Goal: Information Seeking & Learning: Understand process/instructions

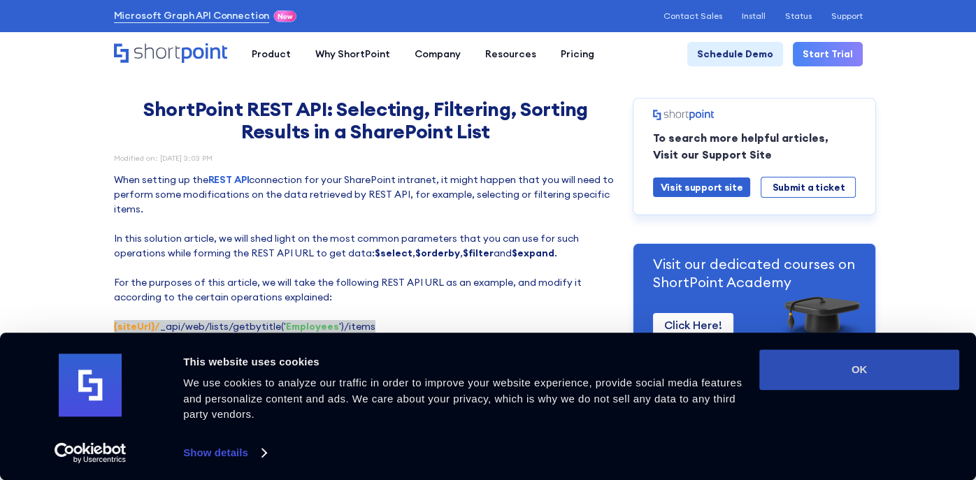
click at [870, 366] on button "OK" at bounding box center [859, 369] width 200 height 41
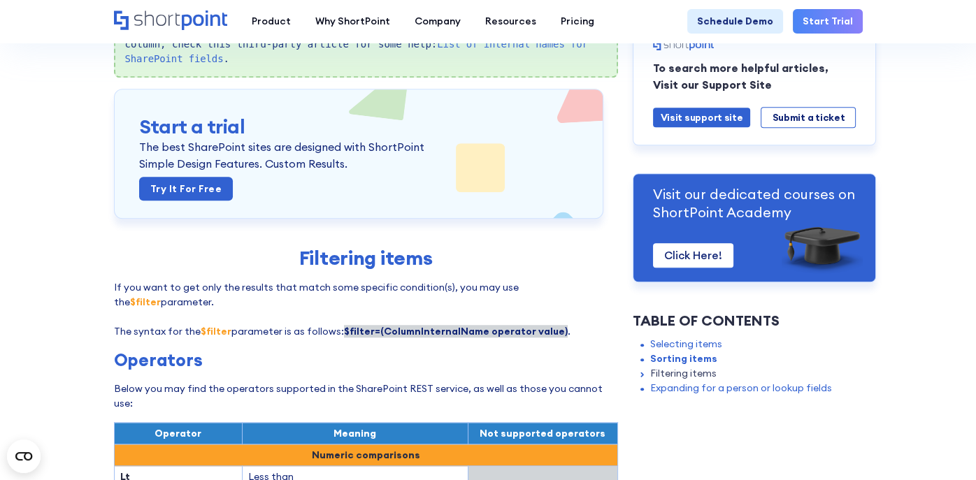
scroll to position [1327, 0]
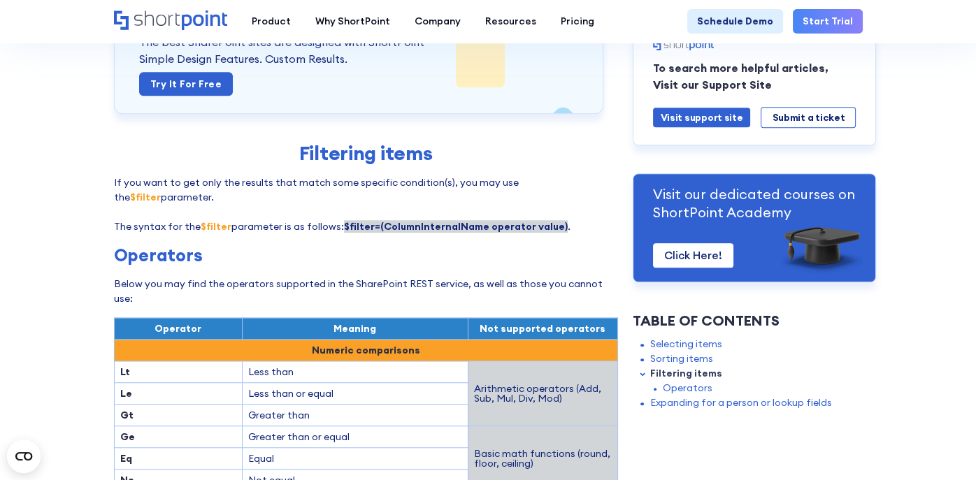
click at [424, 220] on strong "$filter=(ColumnInternalName operator value)" at bounding box center [456, 226] width 224 height 13
click at [500, 220] on strong "$filter=(ColumnInternalName operator value)" at bounding box center [456, 226] width 224 height 13
click at [533, 220] on strong "$filter=(ColumnInternalName operator value)" at bounding box center [456, 226] width 224 height 13
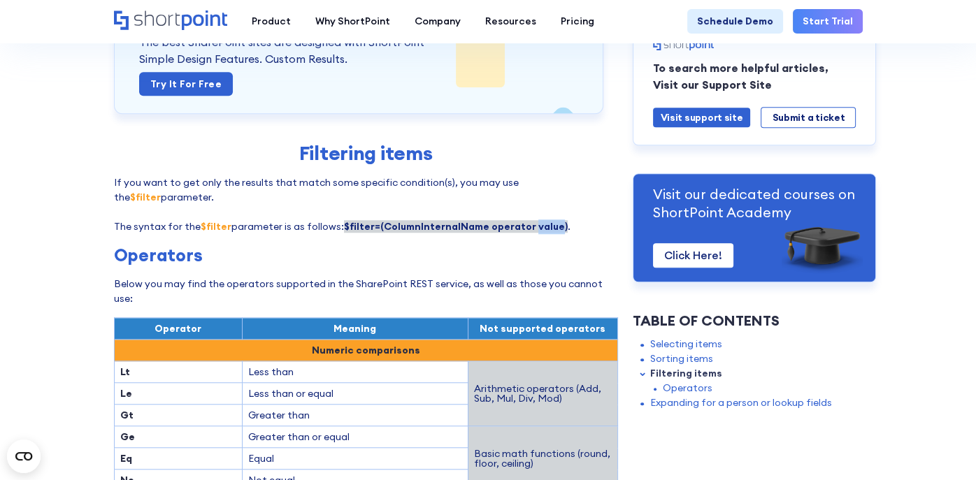
click at [533, 220] on strong "$filter=(ColumnInternalName operator value)" at bounding box center [456, 226] width 224 height 13
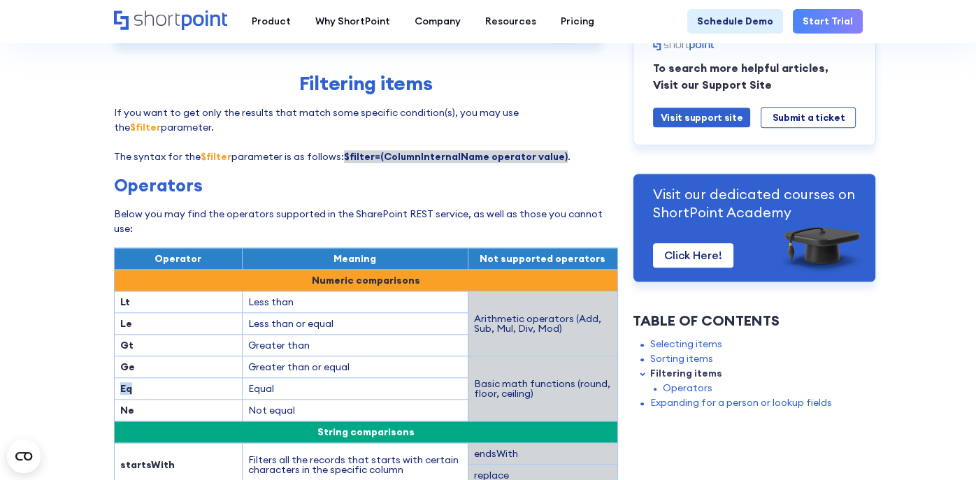
drag, startPoint x: 131, startPoint y: 321, endPoint x: 119, endPoint y: 321, distance: 11.9
click at [119, 378] on td "Eq" at bounding box center [178, 389] width 128 height 22
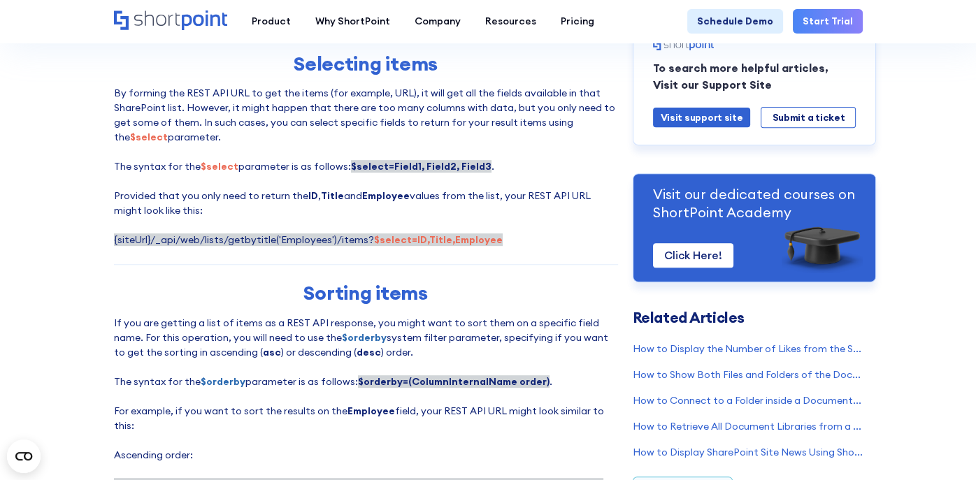
scroll to position [677, 0]
